Goal: Task Accomplishment & Management: Use online tool/utility

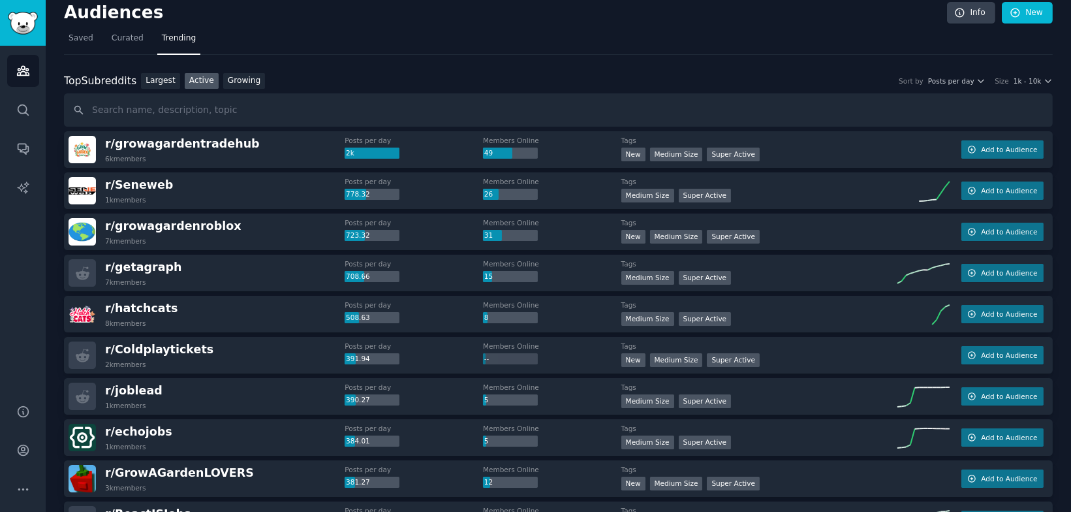
scroll to position [9, 0]
click at [16, 10] on link "Sidebar" at bounding box center [23, 23] width 46 height 46
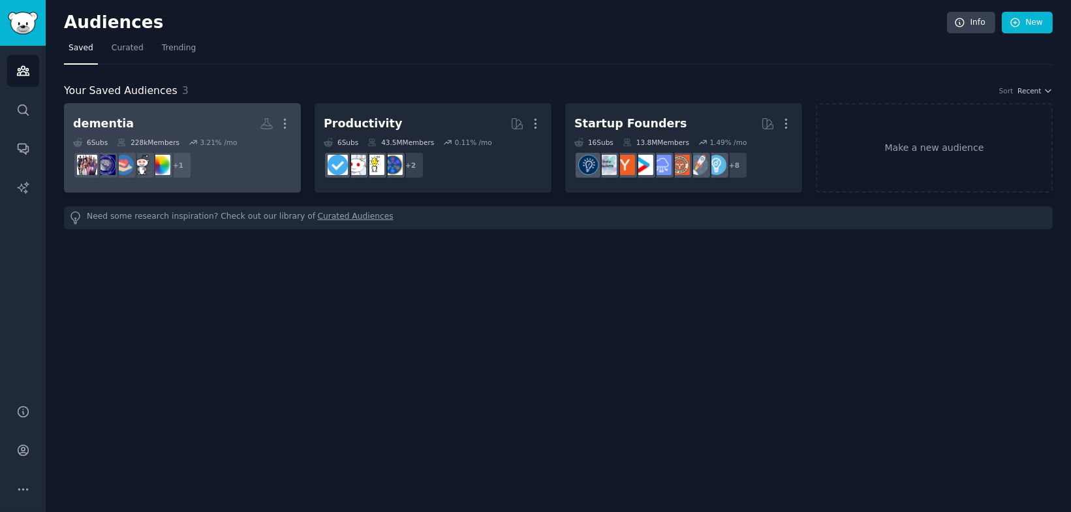
click at [146, 124] on h2 "[MEDICAL_DATA] More" at bounding box center [182, 123] width 219 height 23
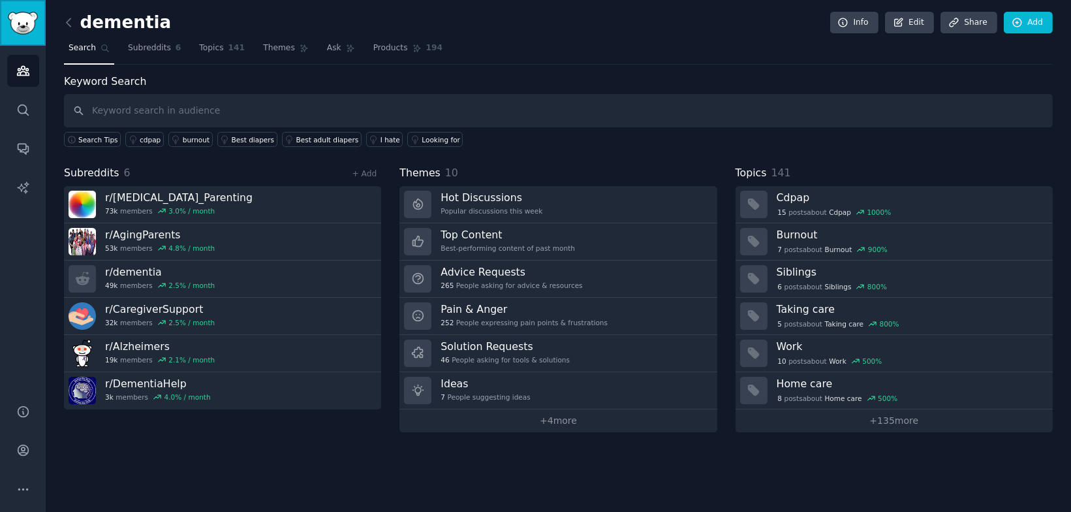
click at [20, 18] on img "Sidebar" at bounding box center [23, 23] width 30 height 23
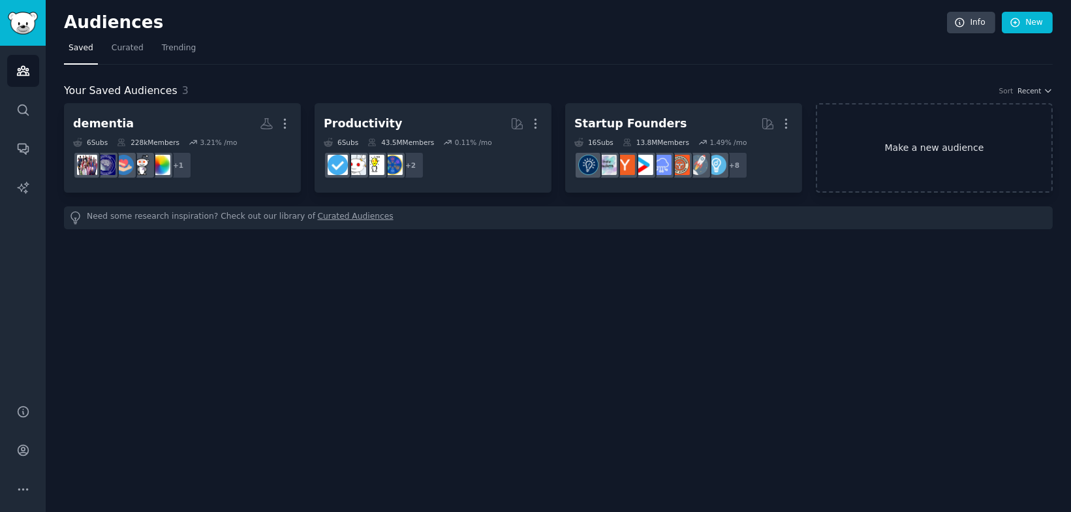
click at [943, 166] on link "Make a new audience" at bounding box center [934, 147] width 237 height 89
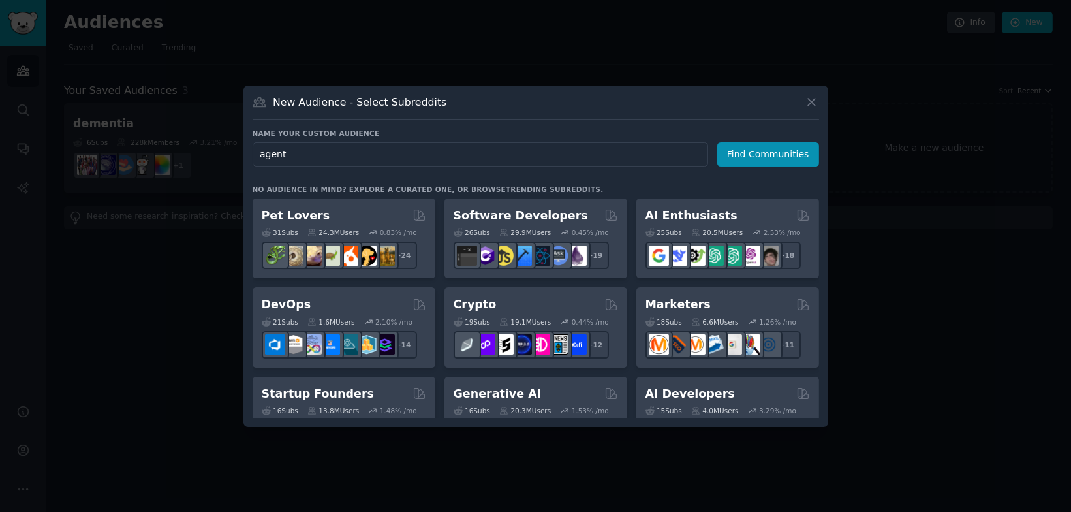
type input "agents"
click button "Find Communities" at bounding box center [768, 154] width 102 height 24
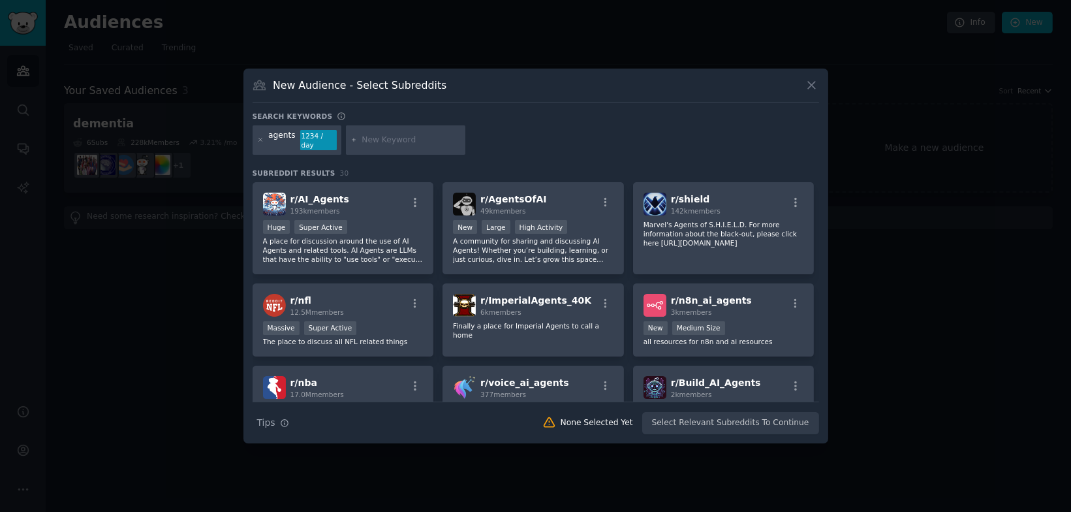
click at [384, 133] on div at bounding box center [406, 140] width 120 height 30
click at [376, 139] on input "text" at bounding box center [410, 140] width 99 height 12
type input "voice"
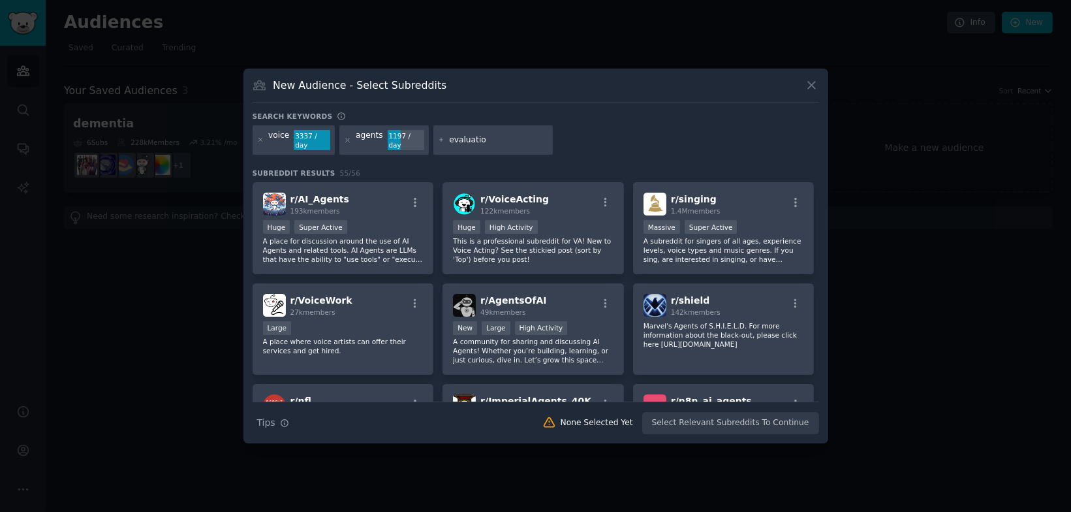
type input "evaluation"
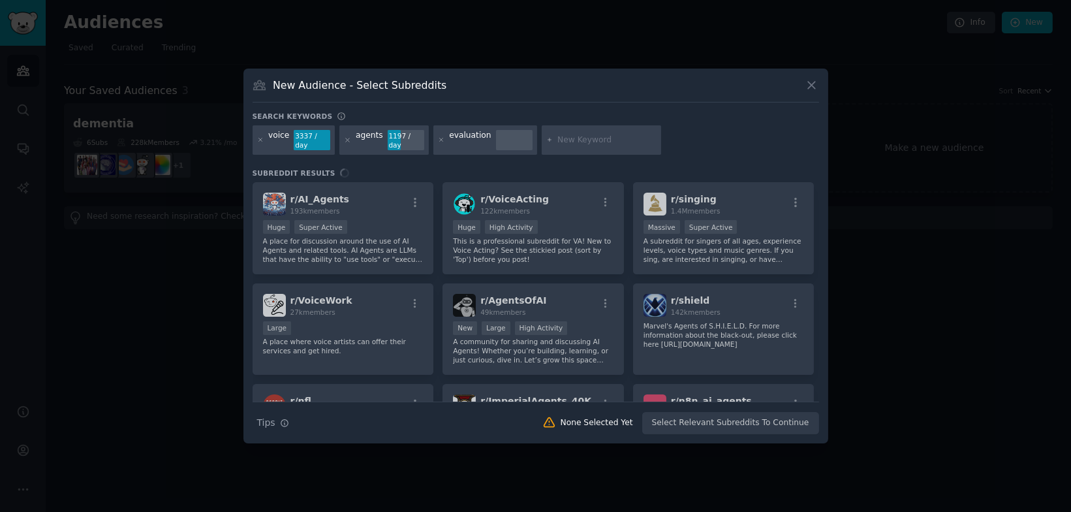
click at [675, 132] on div "voice 3337 / day agents 1197 / day evaluation" at bounding box center [536, 142] width 566 height 35
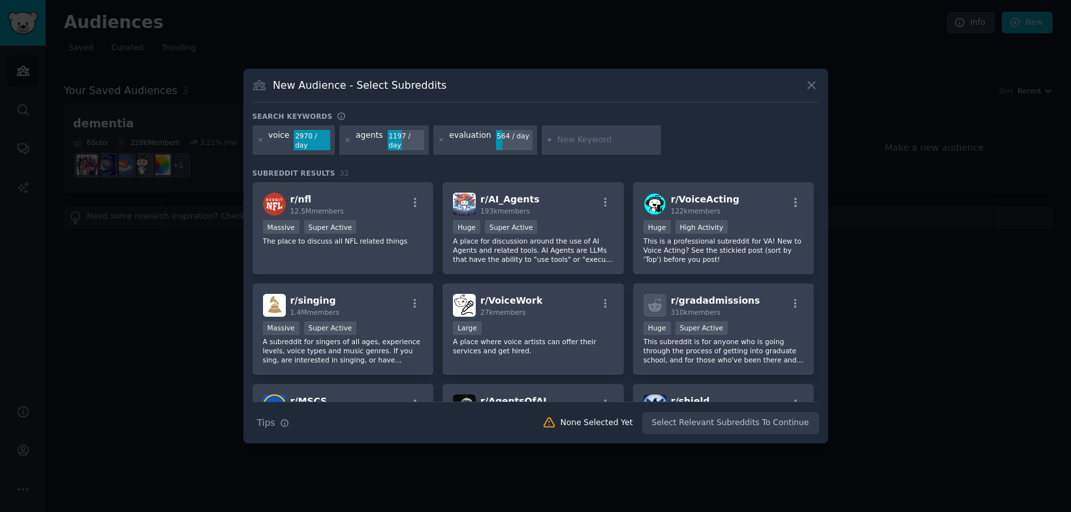
click at [281, 136] on div "voice" at bounding box center [278, 140] width 21 height 21
click at [262, 141] on icon at bounding box center [259, 139] width 3 height 3
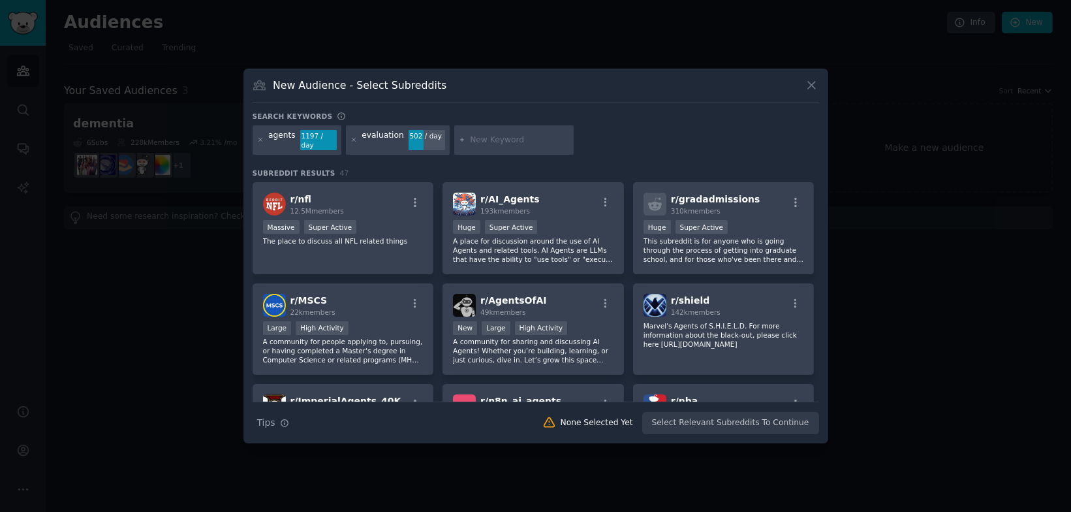
click at [491, 143] on input "text" at bounding box center [519, 140] width 99 height 12
type input "voice AI"
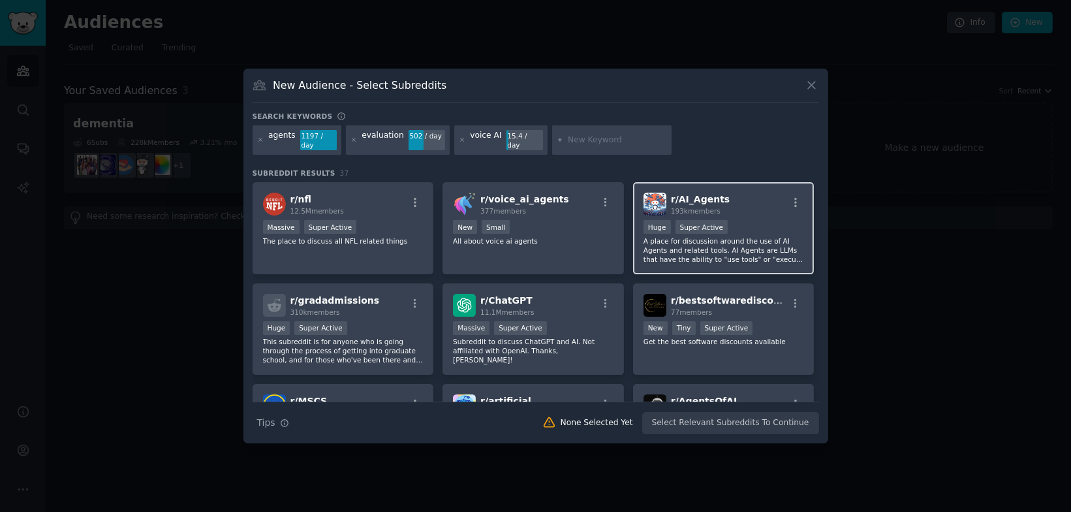
click at [737, 209] on div "r/ AI_Agents 193k members" at bounding box center [723, 203] width 161 height 23
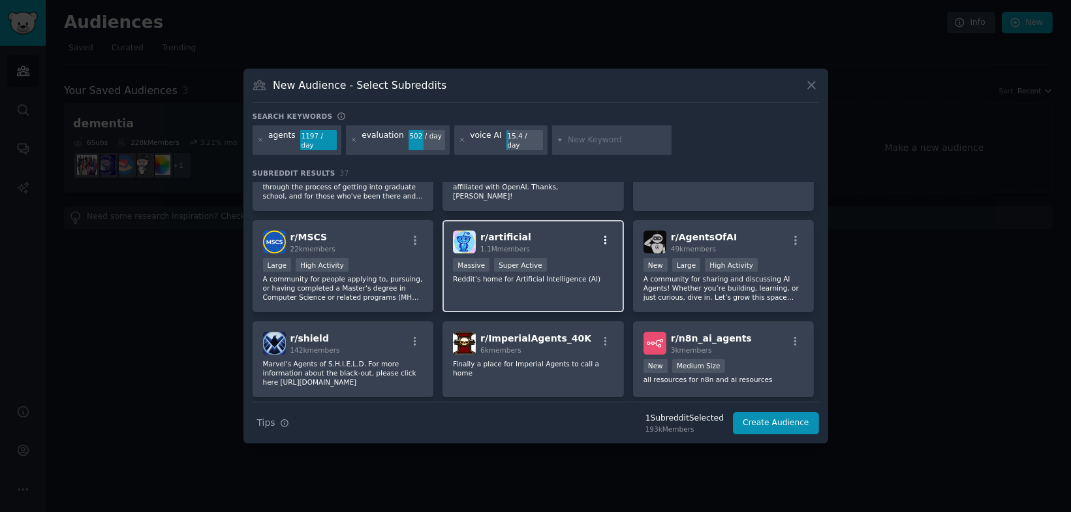
scroll to position [177, 0]
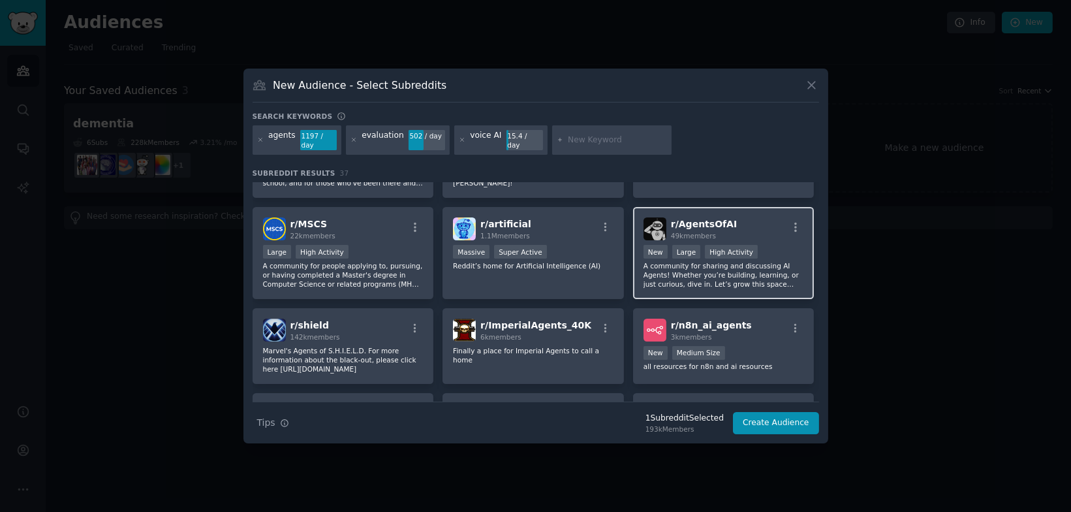
click at [726, 220] on div "r/ AgentsOfAI 49k members" at bounding box center [723, 228] width 161 height 23
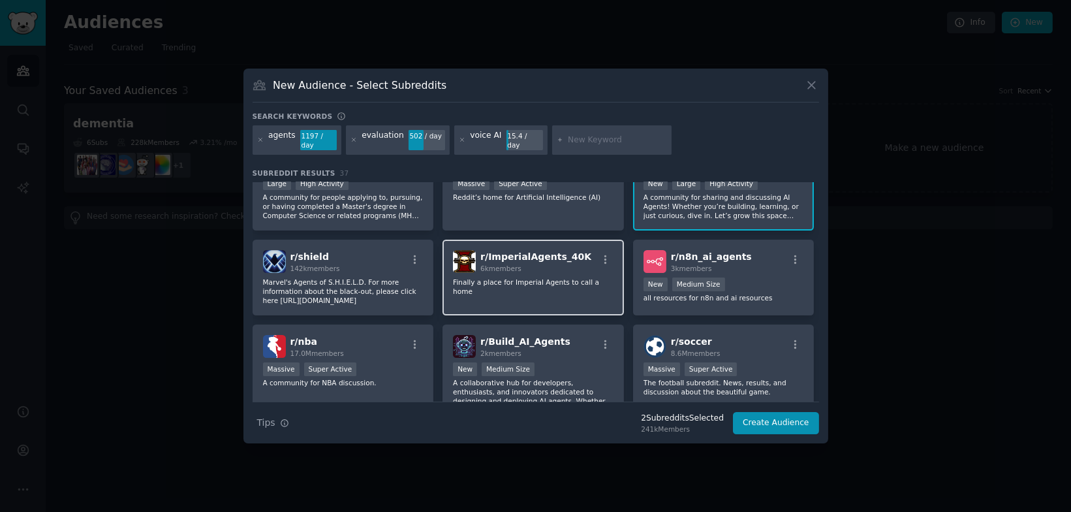
scroll to position [251, 0]
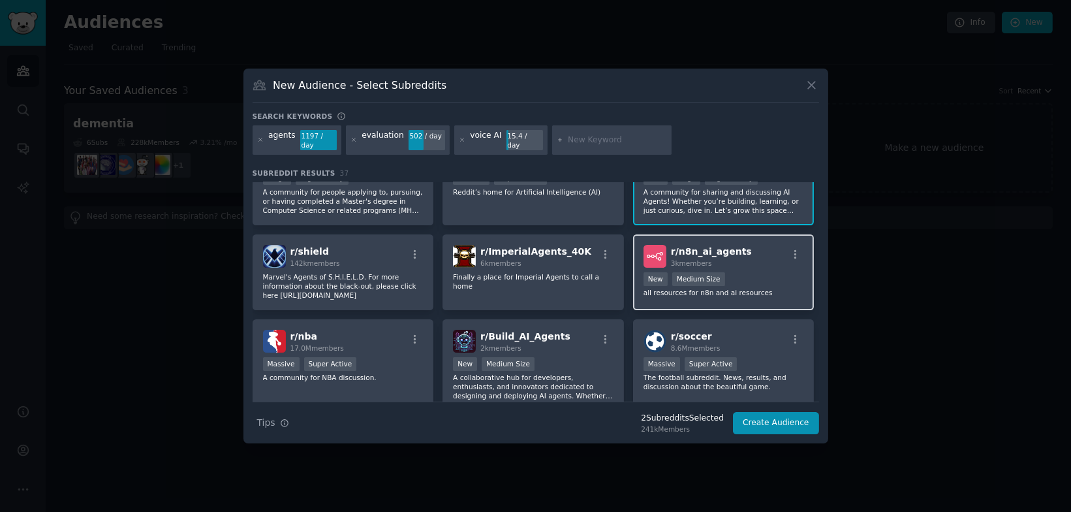
click at [765, 291] on div "r/ n8n_ai_agents 3k members New Medium Size all resources for n8n and ai resour…" at bounding box center [723, 272] width 181 height 76
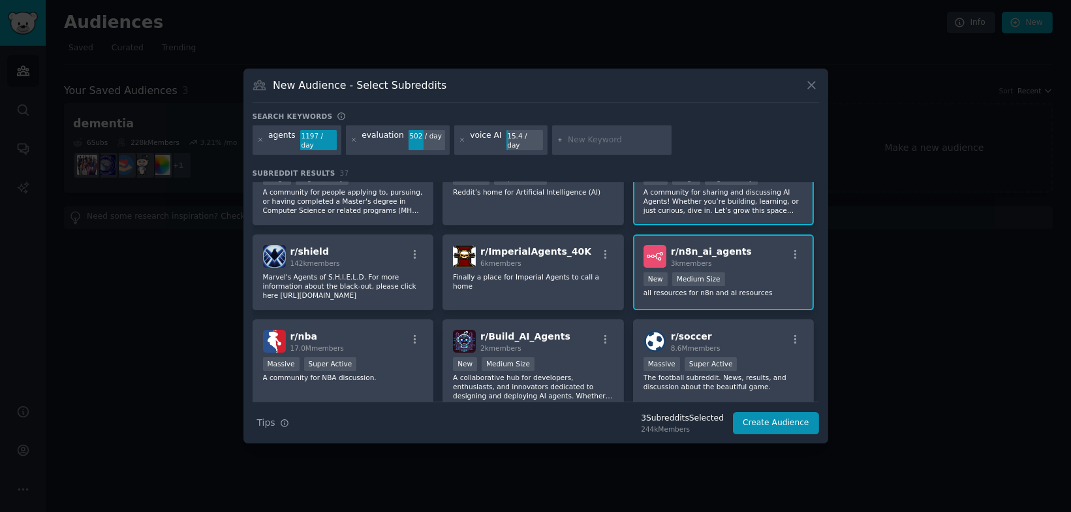
scroll to position [287, 0]
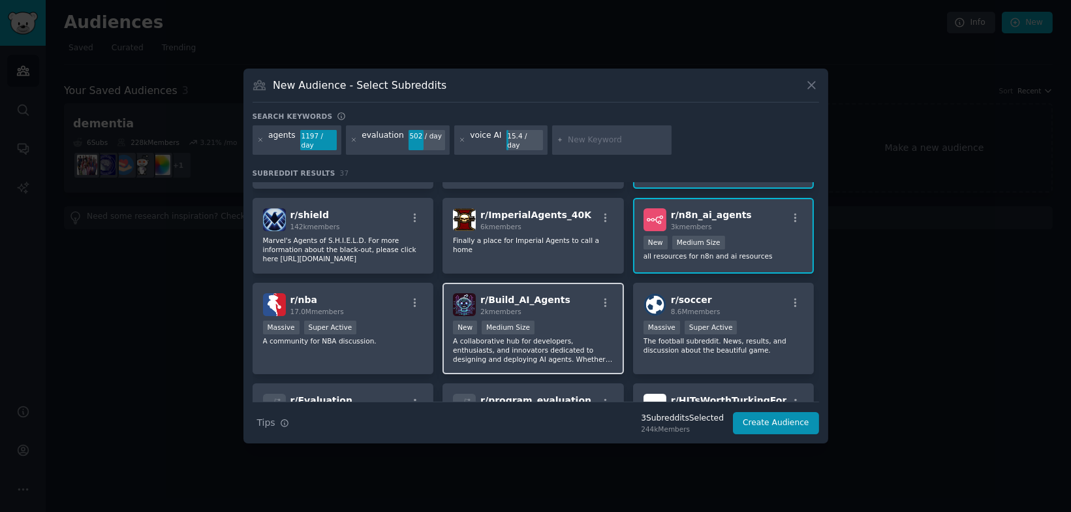
click at [531, 296] on span "r/ Build_AI_Agents" at bounding box center [525, 299] width 90 height 10
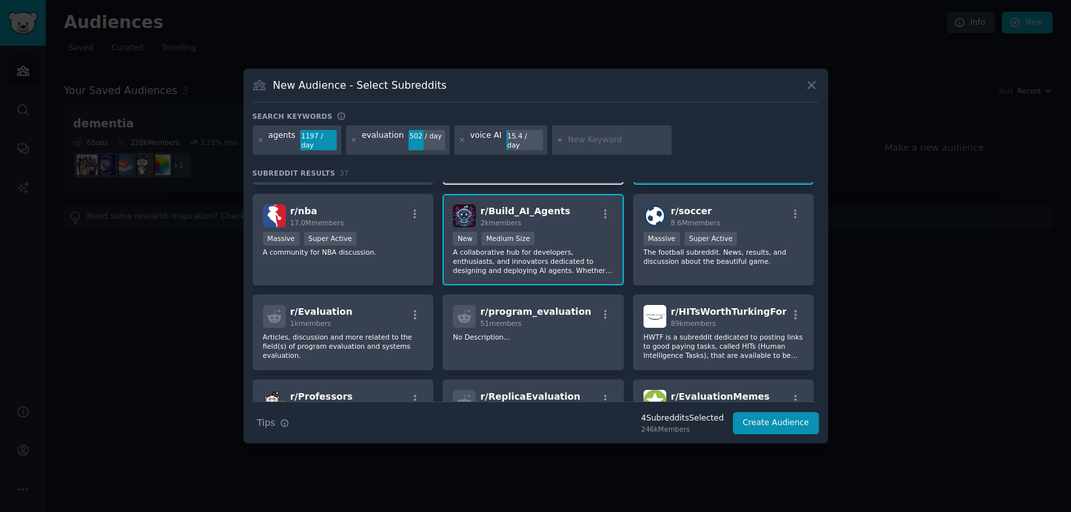
scroll to position [380, 0]
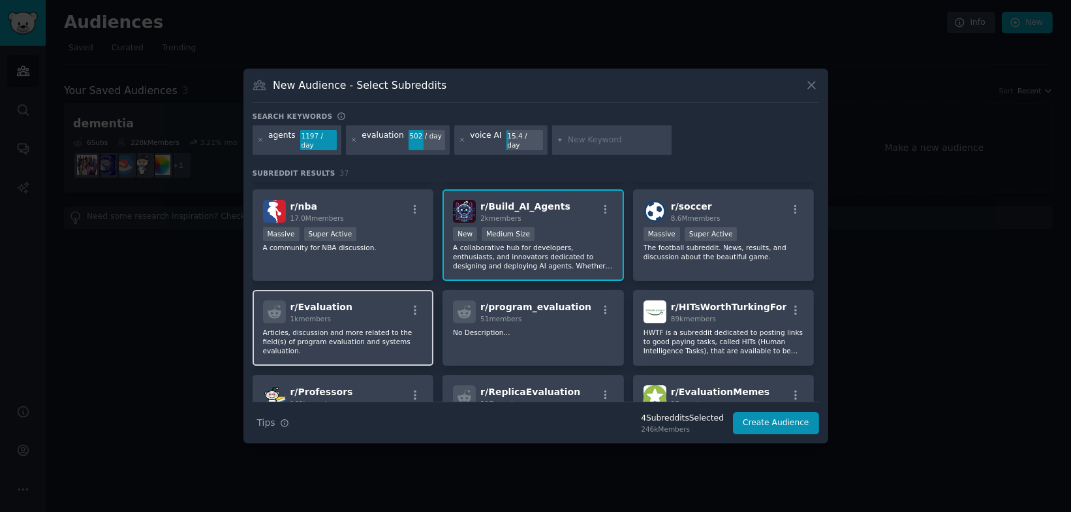
click at [354, 305] on div "r/ Evaluation 1k members" at bounding box center [343, 311] width 161 height 23
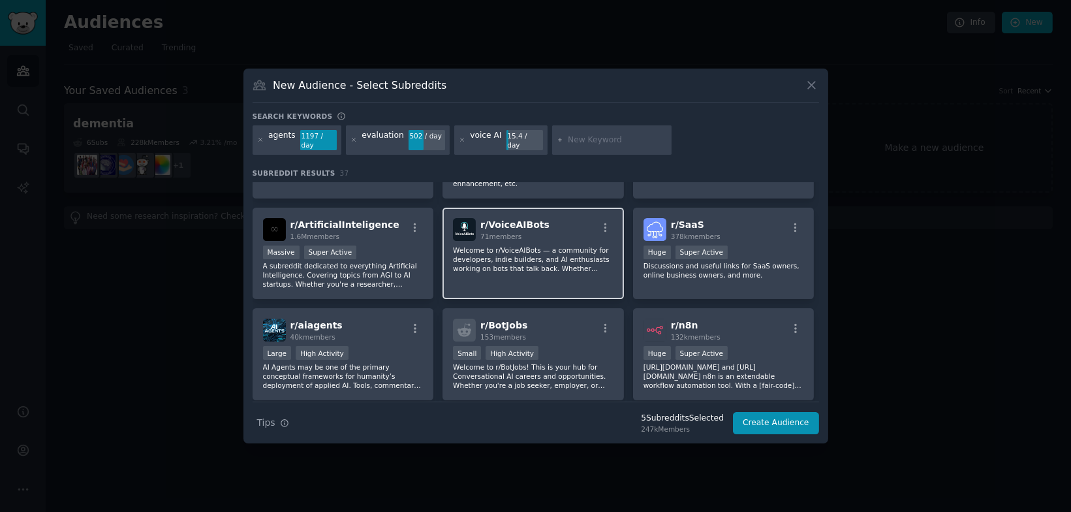
scroll to position [870, 0]
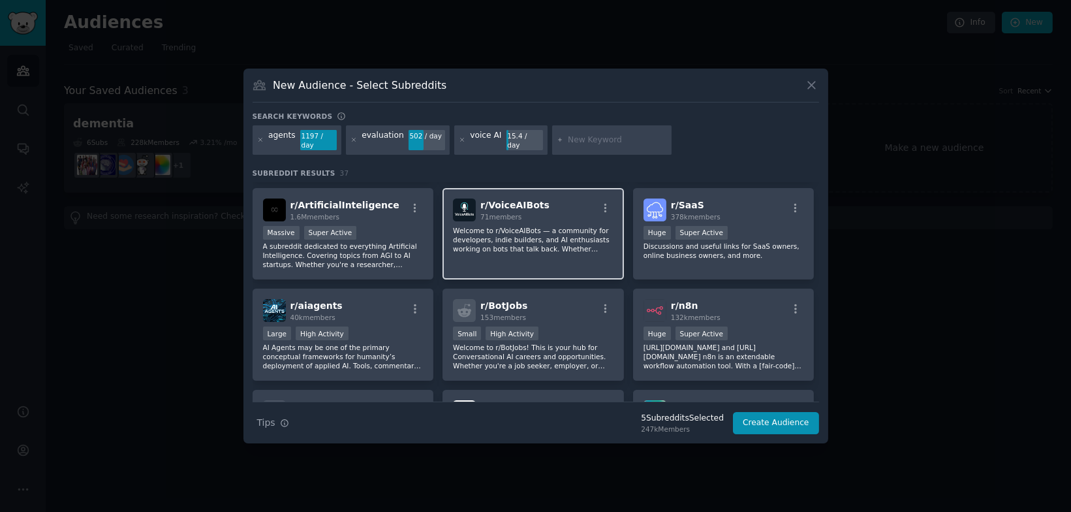
click at [534, 250] on div "r/ VoiceAIBots 71 members Welcome to r/VoiceAIBots — a community for developers…" at bounding box center [532, 234] width 181 height 92
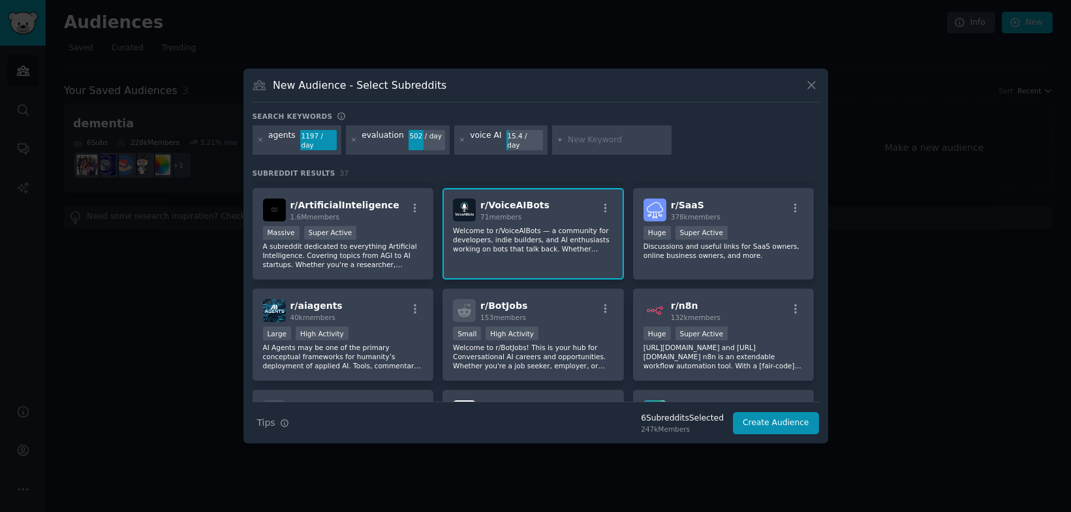
click at [580, 226] on p "Welcome to r/VoiceAIBots — a community for developers, indie builders, and AI e…" at bounding box center [533, 239] width 161 height 27
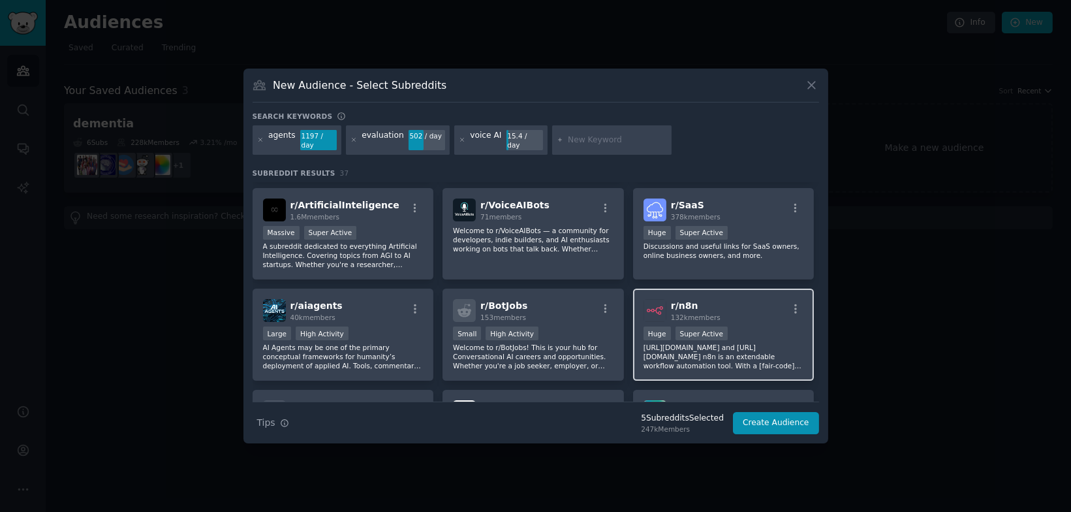
click at [683, 300] on span "r/ n8n" at bounding box center [684, 305] width 27 height 10
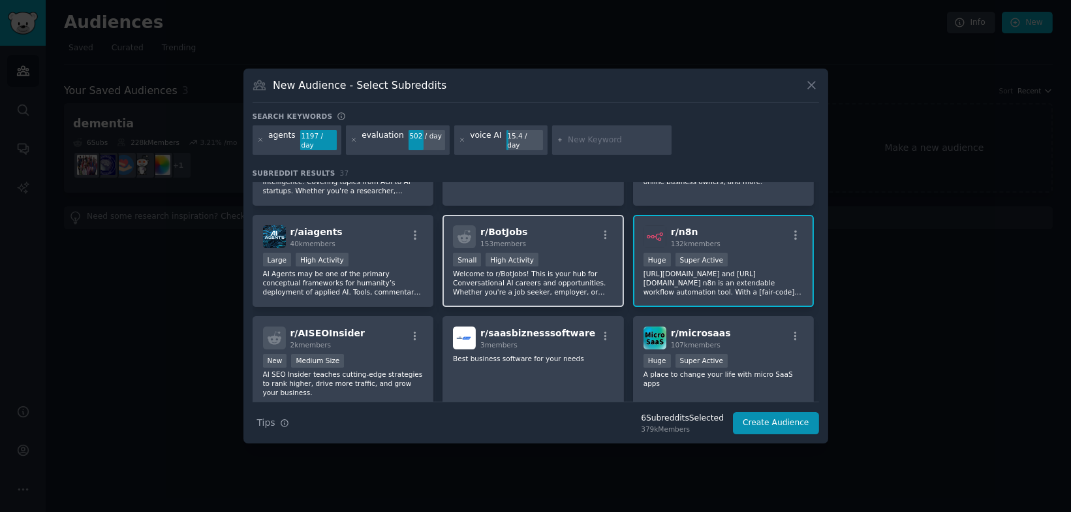
scroll to position [943, 0]
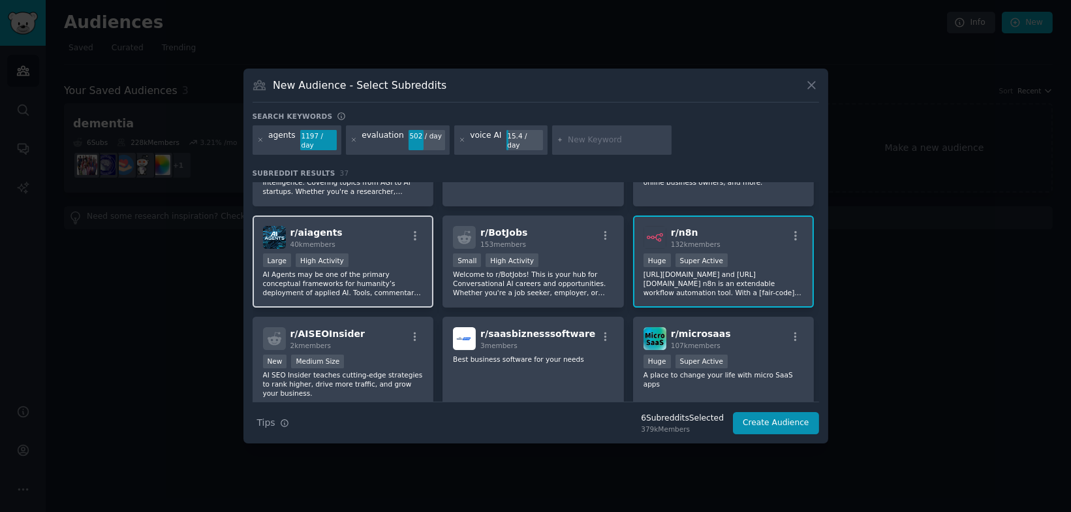
click at [354, 215] on div "r/ aiagents 40k members Large High Activity AI Agents may be one of the primary…" at bounding box center [343, 261] width 181 height 92
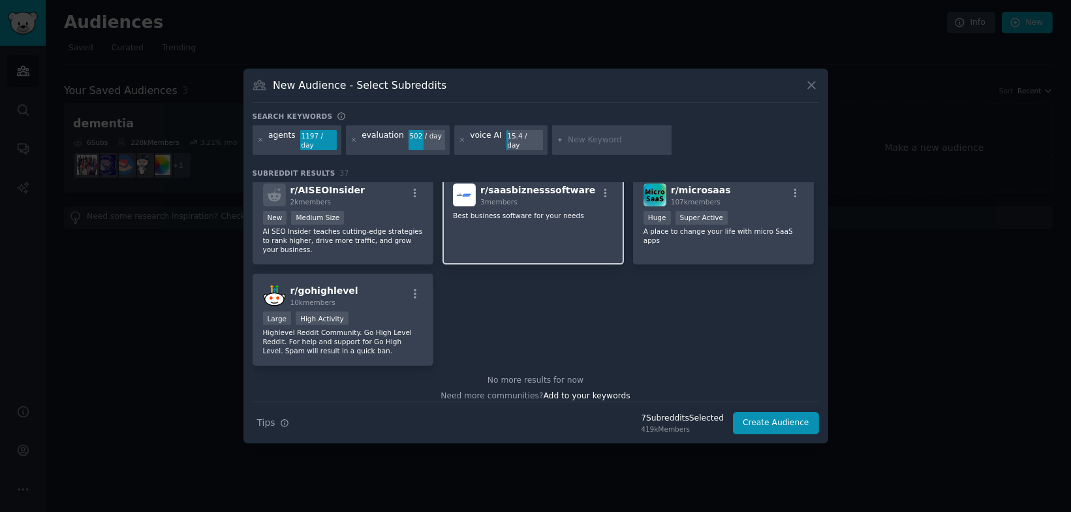
scroll to position [1087, 0]
click at [748, 422] on button "Create Audience" at bounding box center [776, 423] width 86 height 22
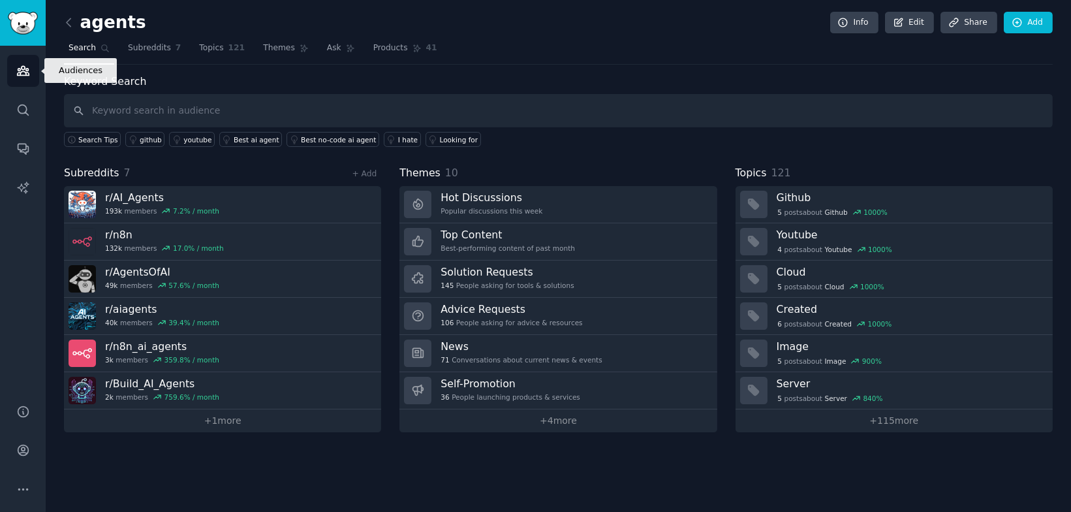
click at [9, 76] on link "Audiences" at bounding box center [23, 71] width 32 height 32
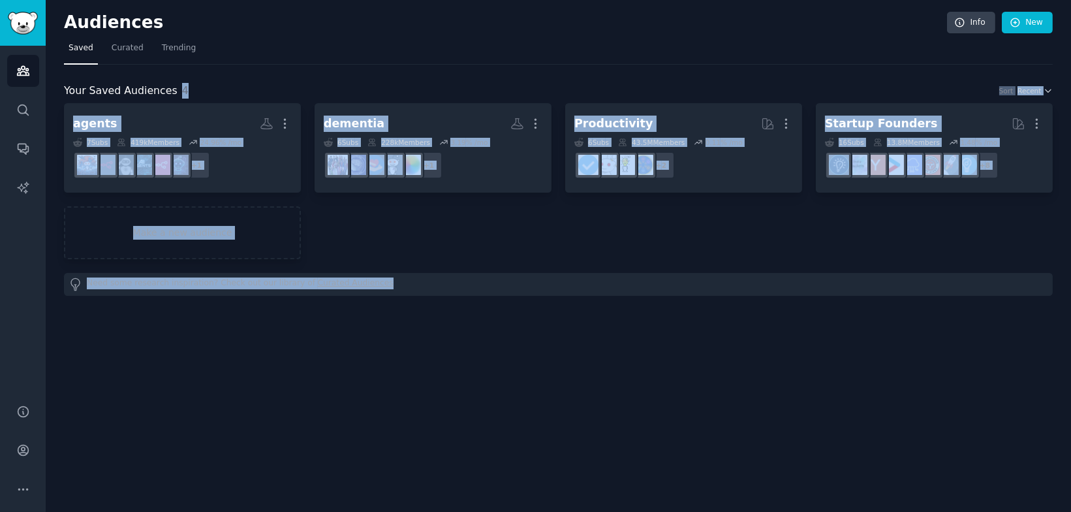
drag, startPoint x: 581, startPoint y: 70, endPoint x: 581, endPoint y: 372, distance: 301.5
click at [581, 367] on div "Audiences Info New Saved Curated Trending Your Saved Audiences 4 Sort Recent ag…" at bounding box center [558, 256] width 1025 height 512
click at [581, 372] on div "Audiences Info New Saved Curated Trending Your Saved Audiences 4 Sort Recent ag…" at bounding box center [558, 256] width 1025 height 512
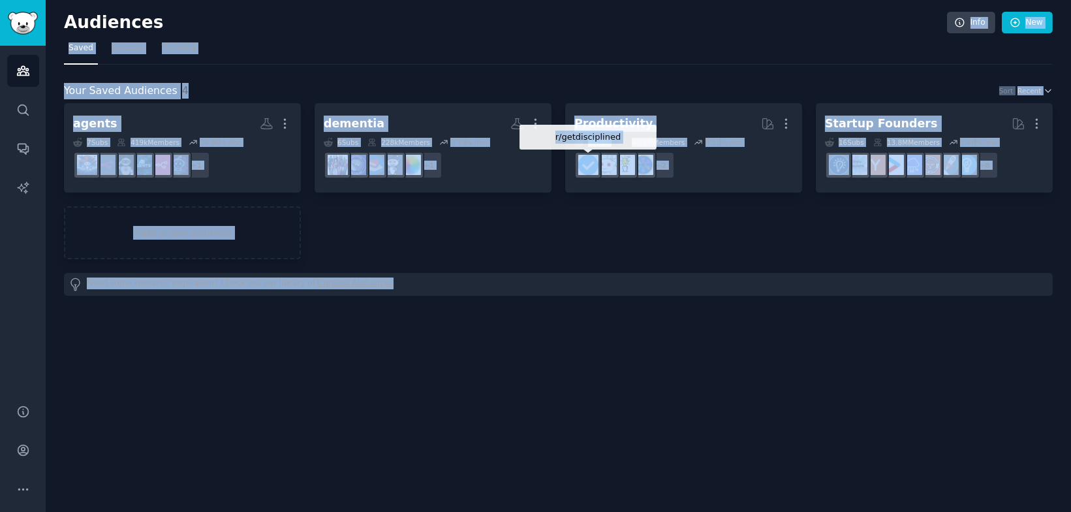
drag, startPoint x: 581, startPoint y: 372, endPoint x: 581, endPoint y: 23, distance: 348.4
click at [581, 23] on div "Audiences Info New Saved Curated Trending Your Saved Audiences 4 Sort Recent ag…" at bounding box center [558, 256] width 1025 height 512
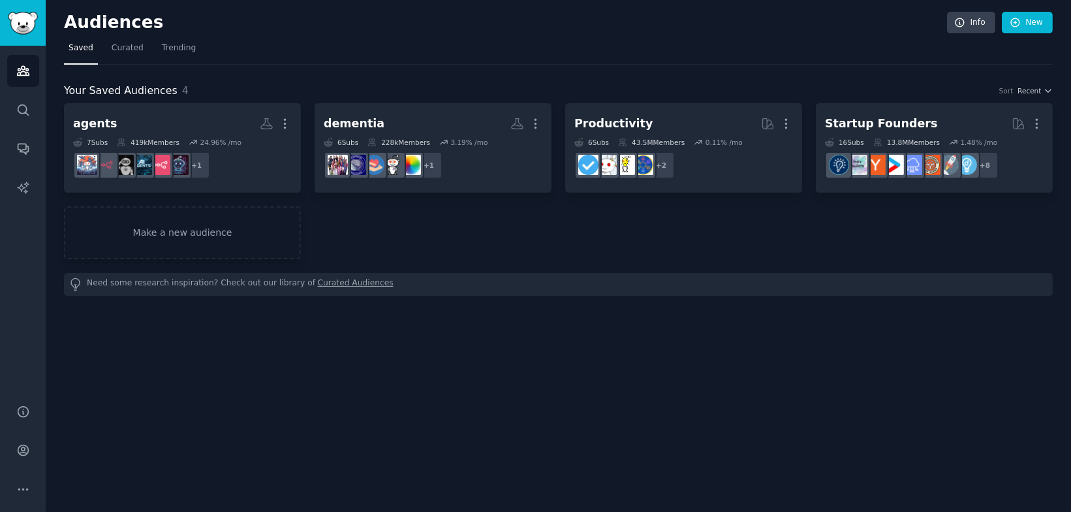
click at [576, 33] on div "Audiences Info New" at bounding box center [558, 25] width 989 height 27
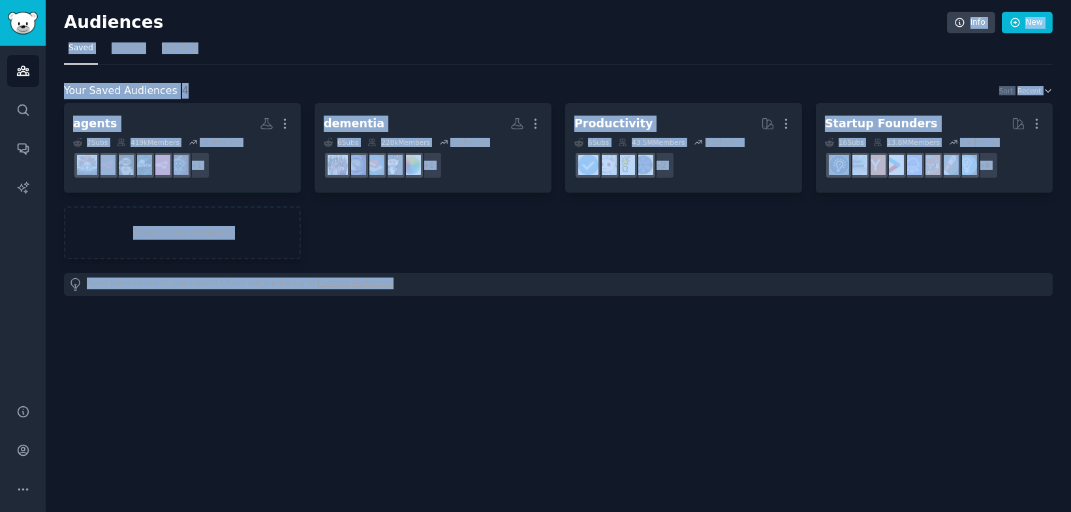
drag, startPoint x: 576, startPoint y: 33, endPoint x: 649, endPoint y: 390, distance: 364.3
click at [649, 389] on div "Audiences Info New Saved Curated Trending Your Saved Audiences 4 Sort Recent ag…" at bounding box center [558, 256] width 1025 height 512
